Goal: Task Accomplishment & Management: Use online tool/utility

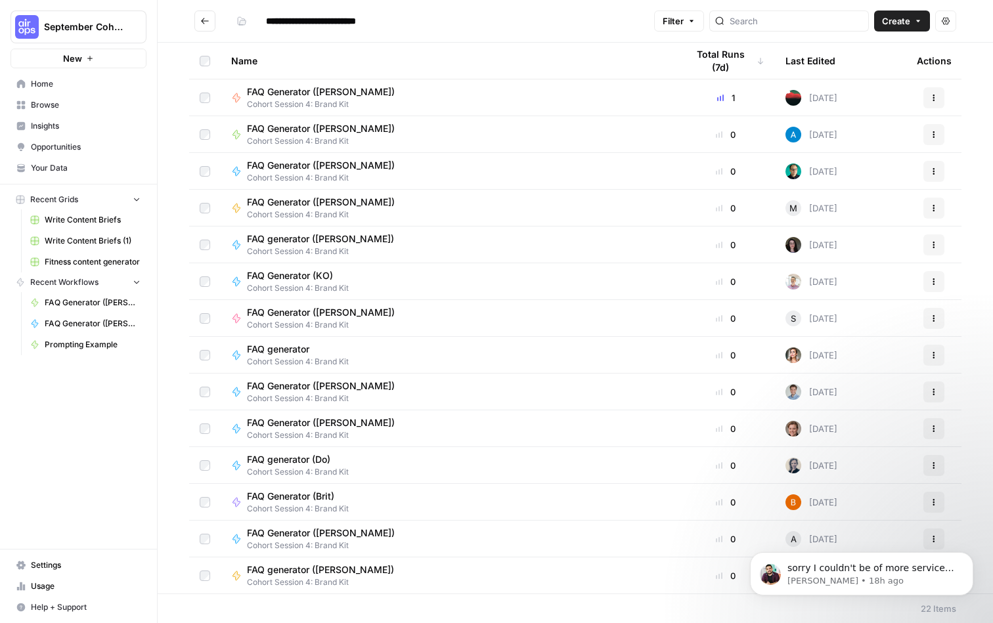
scroll to position [7, 0]
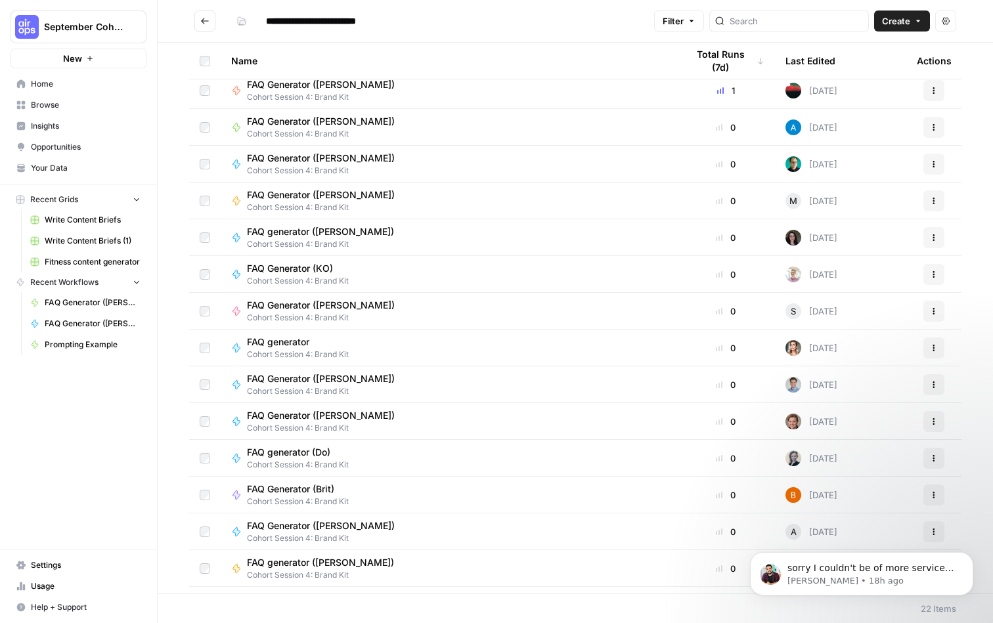
click at [95, 27] on span "September Cohort" at bounding box center [83, 26] width 79 height 13
click at [92, 123] on span "Haystack" at bounding box center [126, 119] width 173 height 13
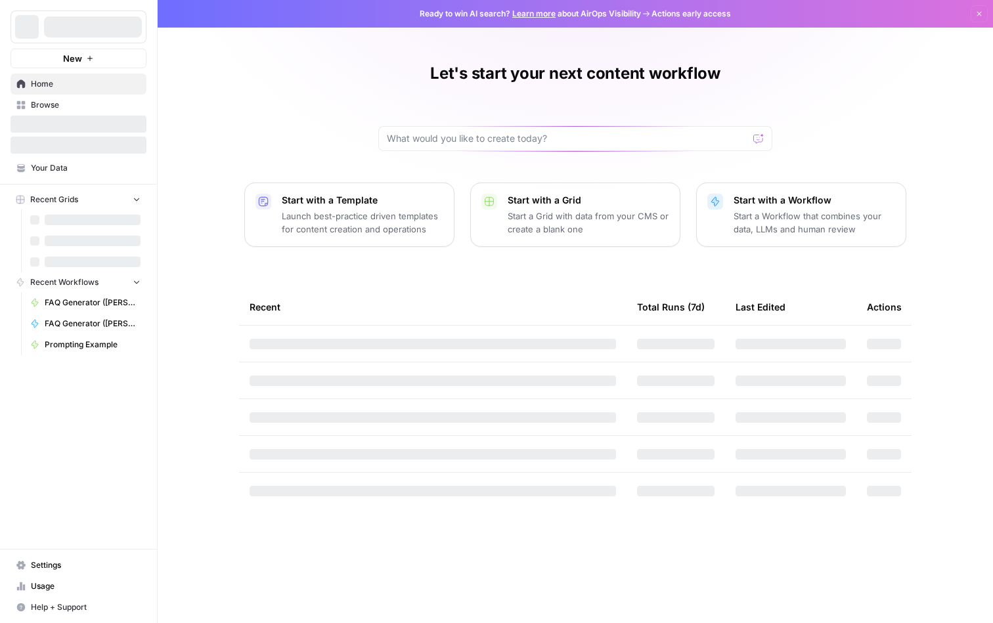
click at [106, 16] on div at bounding box center [79, 27] width 136 height 33
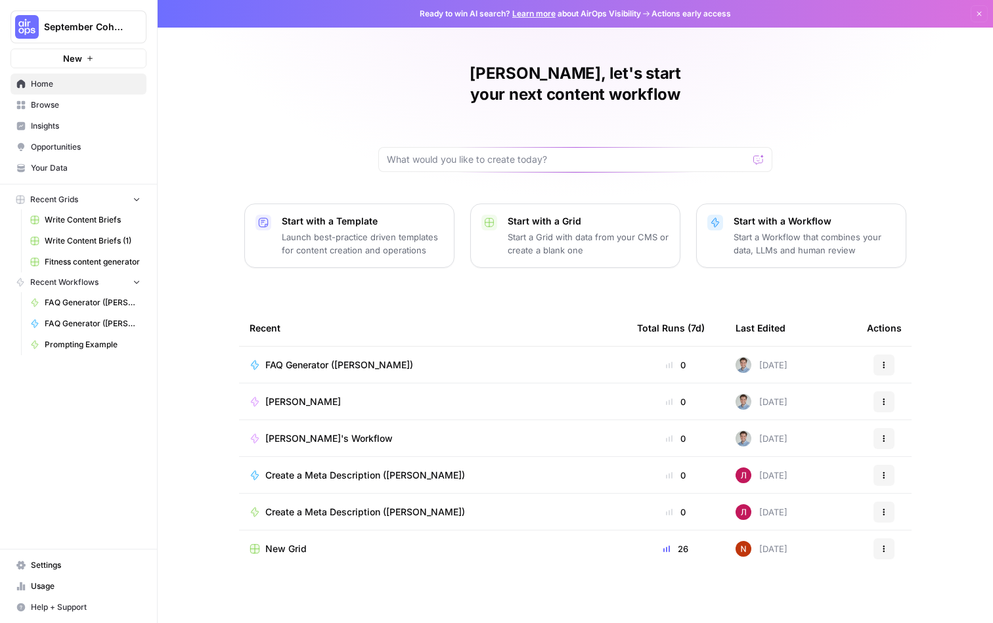
click at [90, 213] on link "Write Content Briefs" at bounding box center [85, 220] width 122 height 21
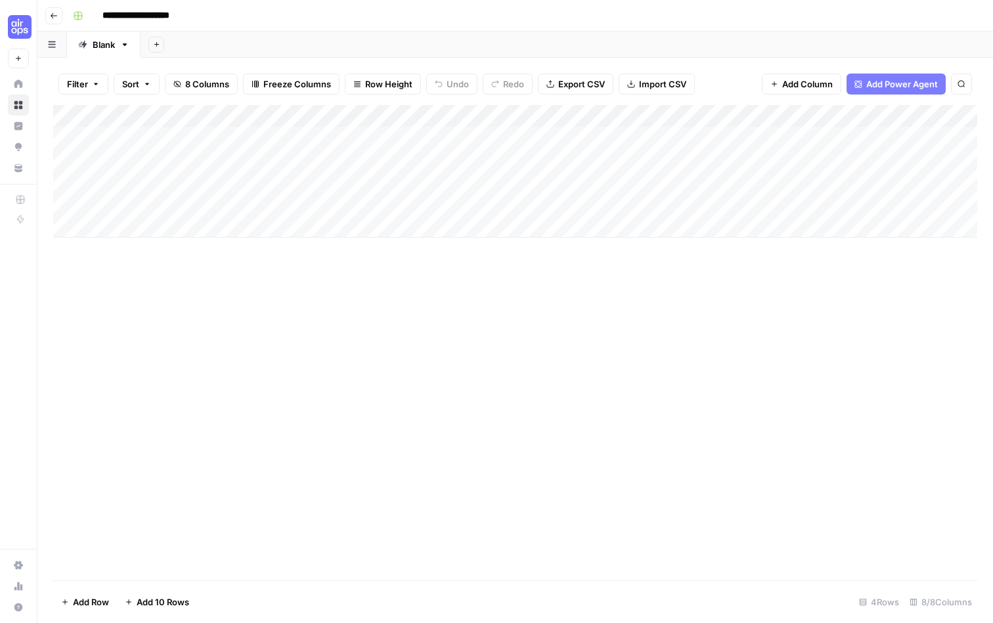
click at [437, 112] on div "Add Column" at bounding box center [515, 171] width 924 height 133
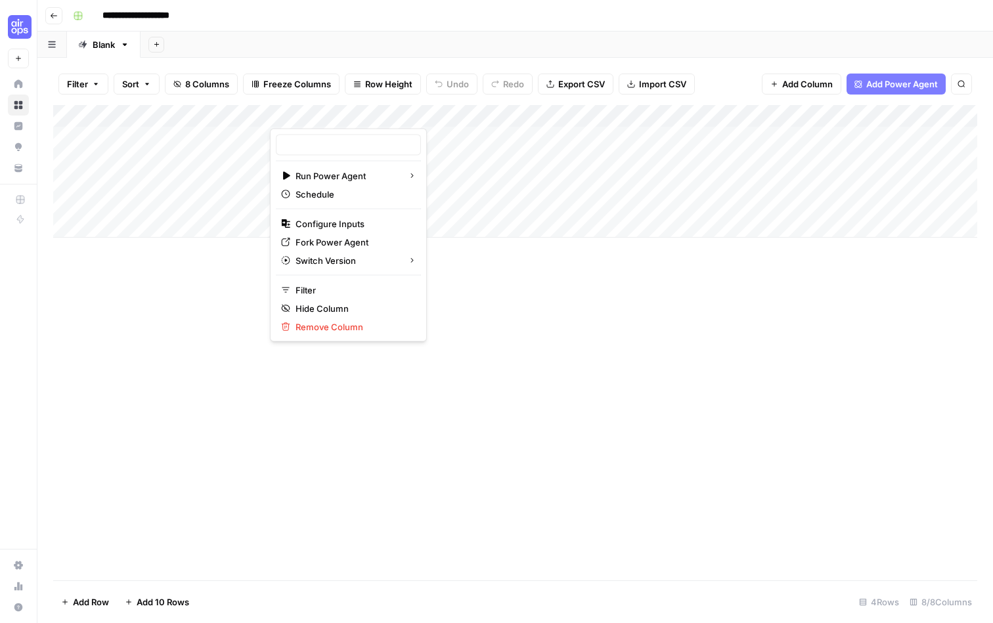
type input "Create Content Brief from Keyword"
click at [628, 401] on div "Add Column" at bounding box center [515, 343] width 924 height 476
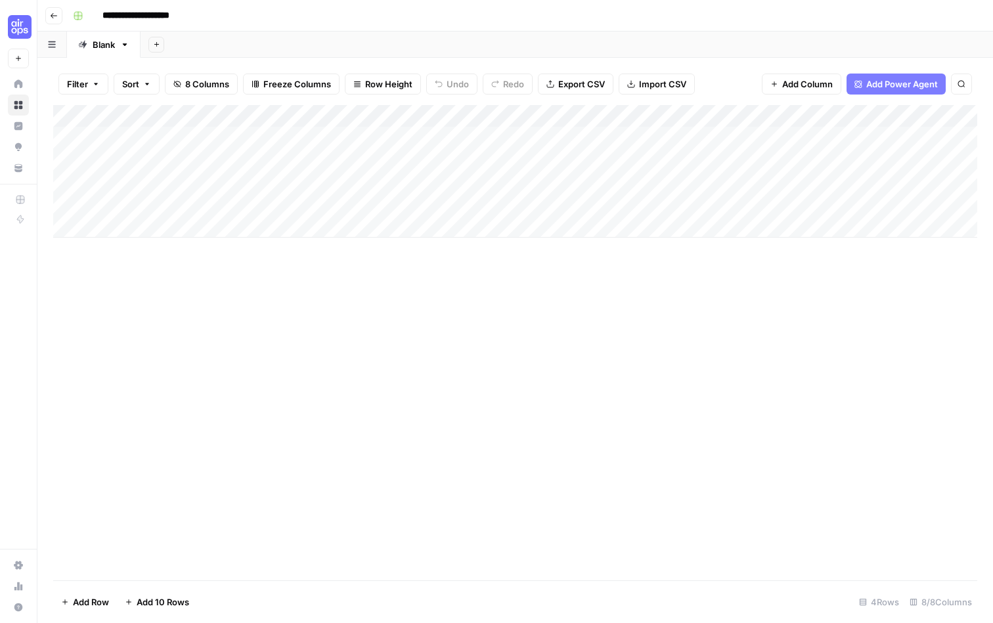
click at [55, 20] on button "Go back" at bounding box center [53, 15] width 17 height 17
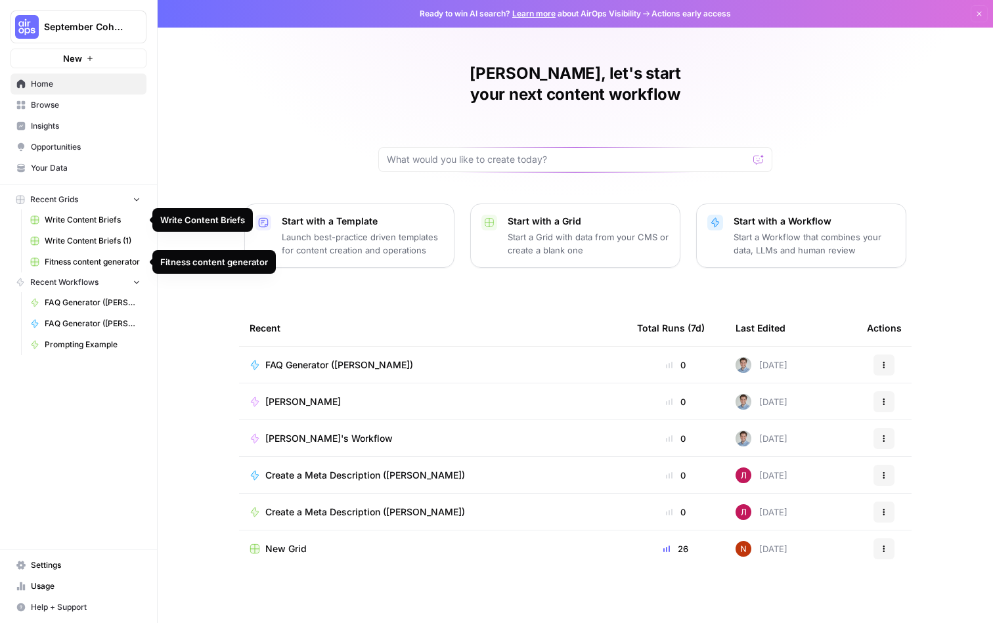
click at [93, 217] on span "Write Content Briefs" at bounding box center [93, 220] width 96 height 12
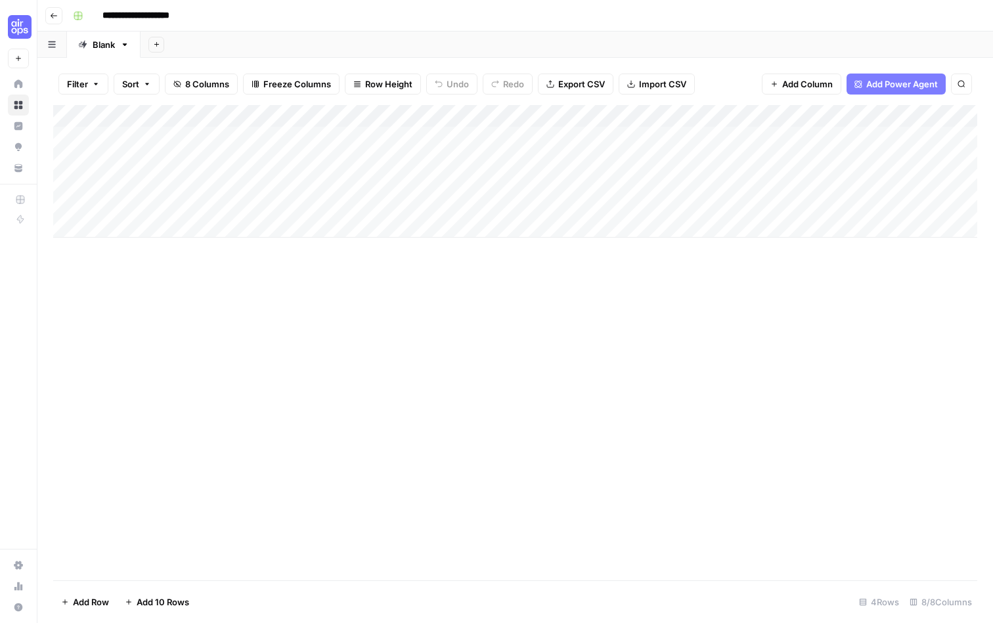
click at [50, 14] on icon "button" at bounding box center [54, 16] width 8 height 8
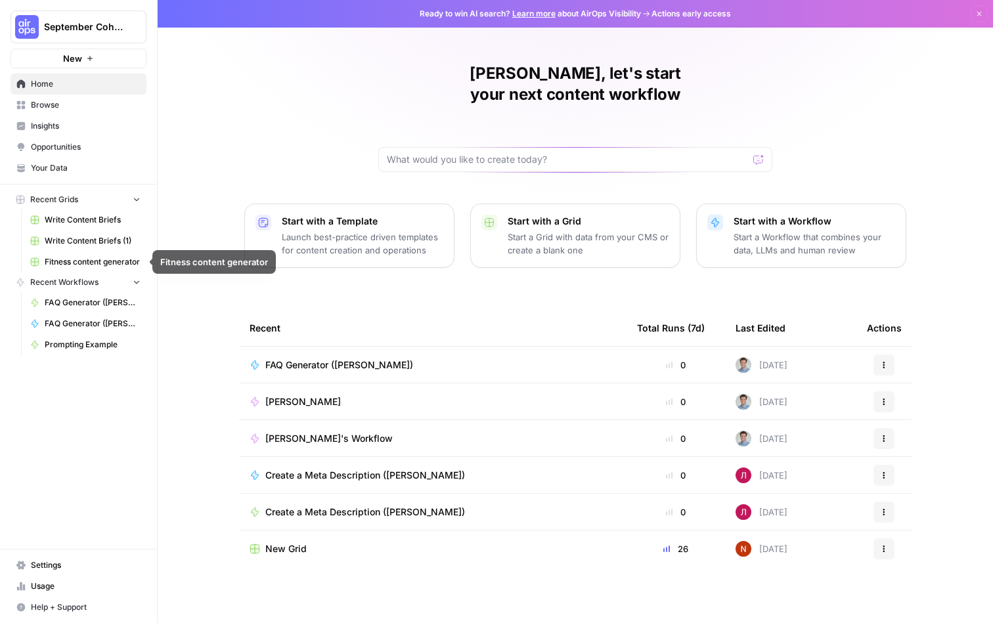
click at [107, 239] on span "Write Content Briefs (1)" at bounding box center [93, 241] width 96 height 12
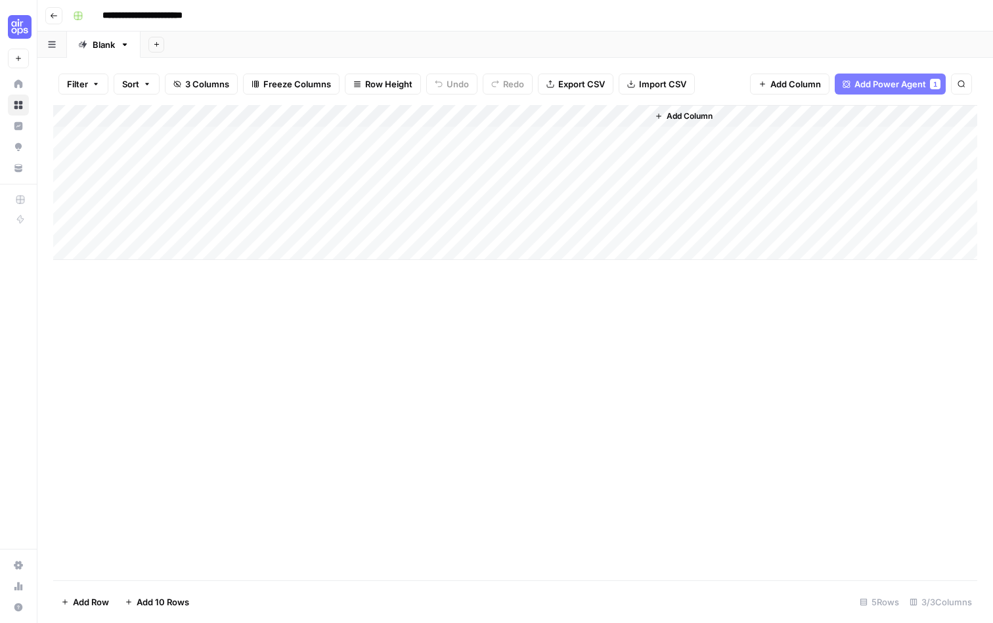
click at [492, 421] on div "Add Column" at bounding box center [515, 343] width 924 height 476
